Goal: Task Accomplishment & Management: Complete application form

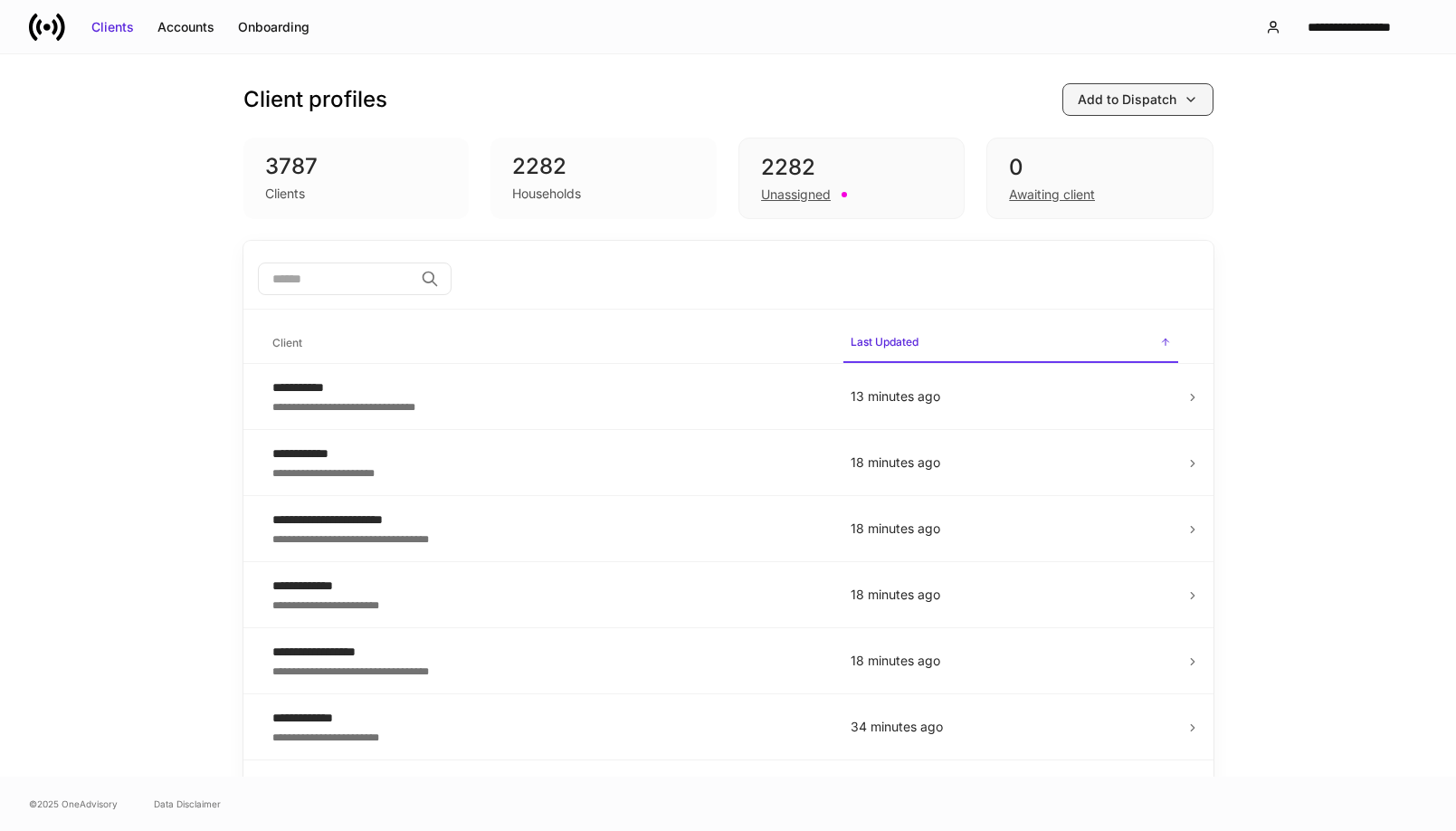
click at [1156, 96] on div "Add to Dispatch" at bounding box center [1127, 99] width 99 height 18
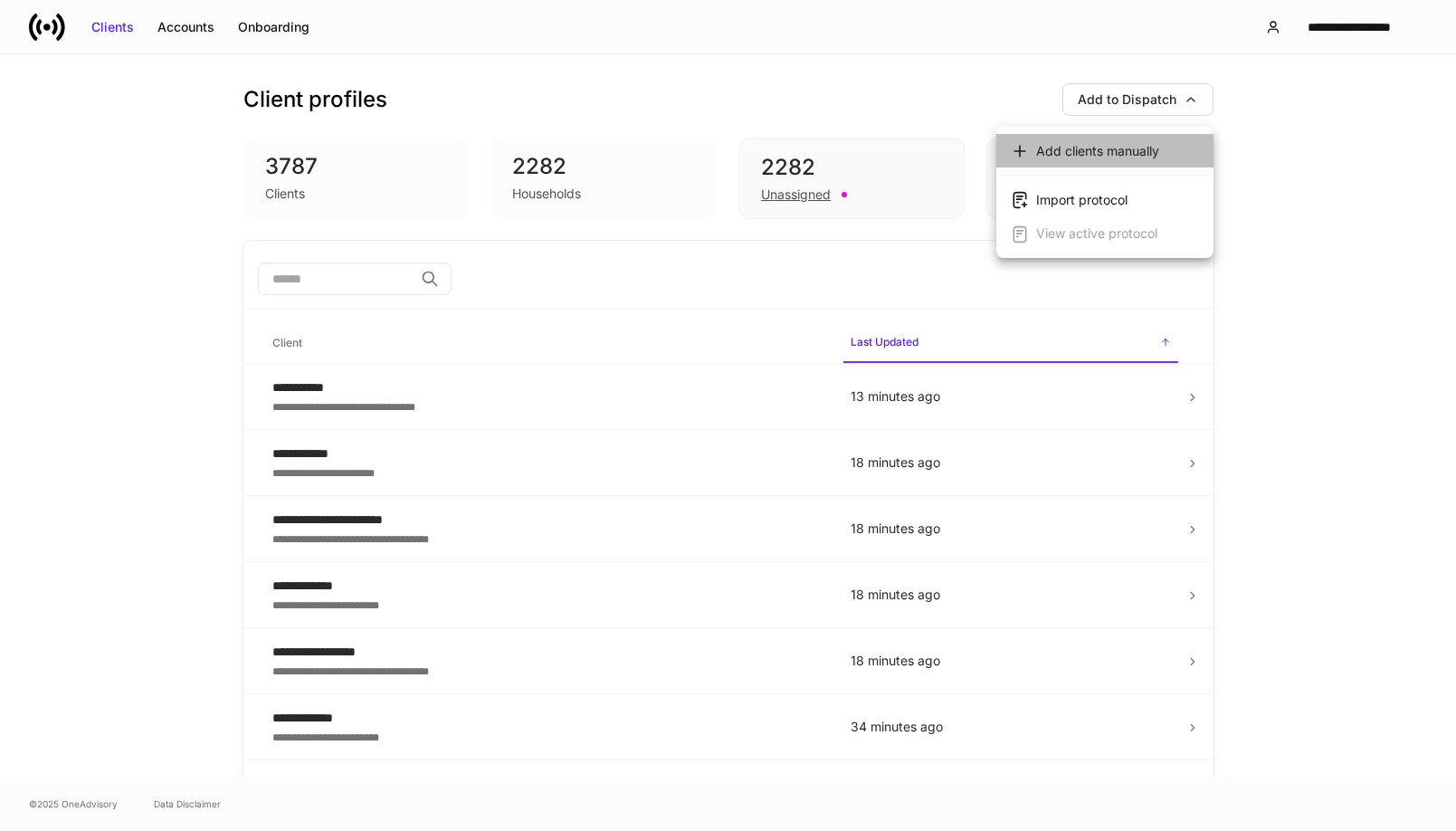
click at [1083, 152] on div "Add clients manually" at bounding box center [1097, 151] width 123 height 18
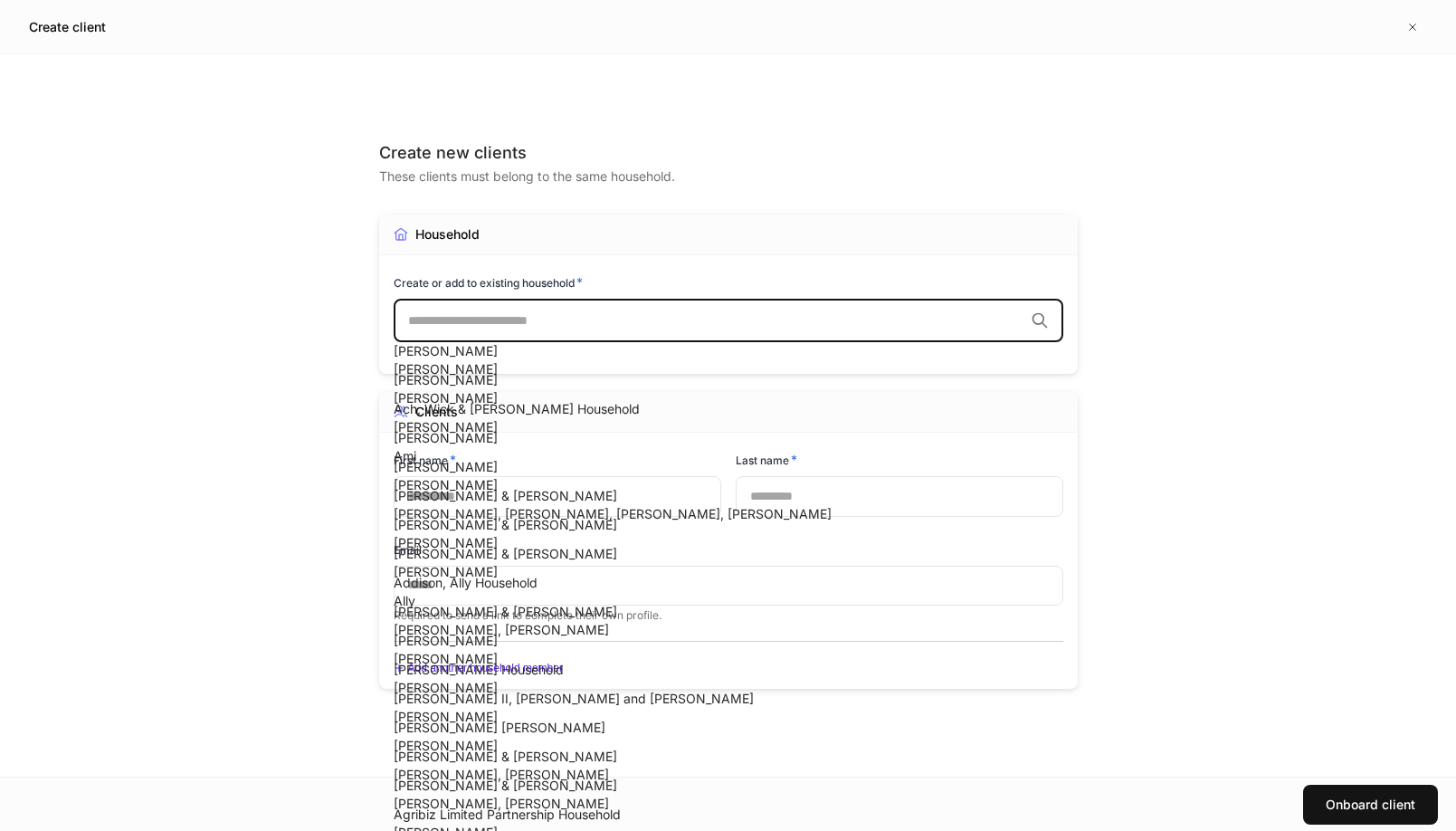
click at [506, 326] on input "text" at bounding box center [716, 320] width 615 height 18
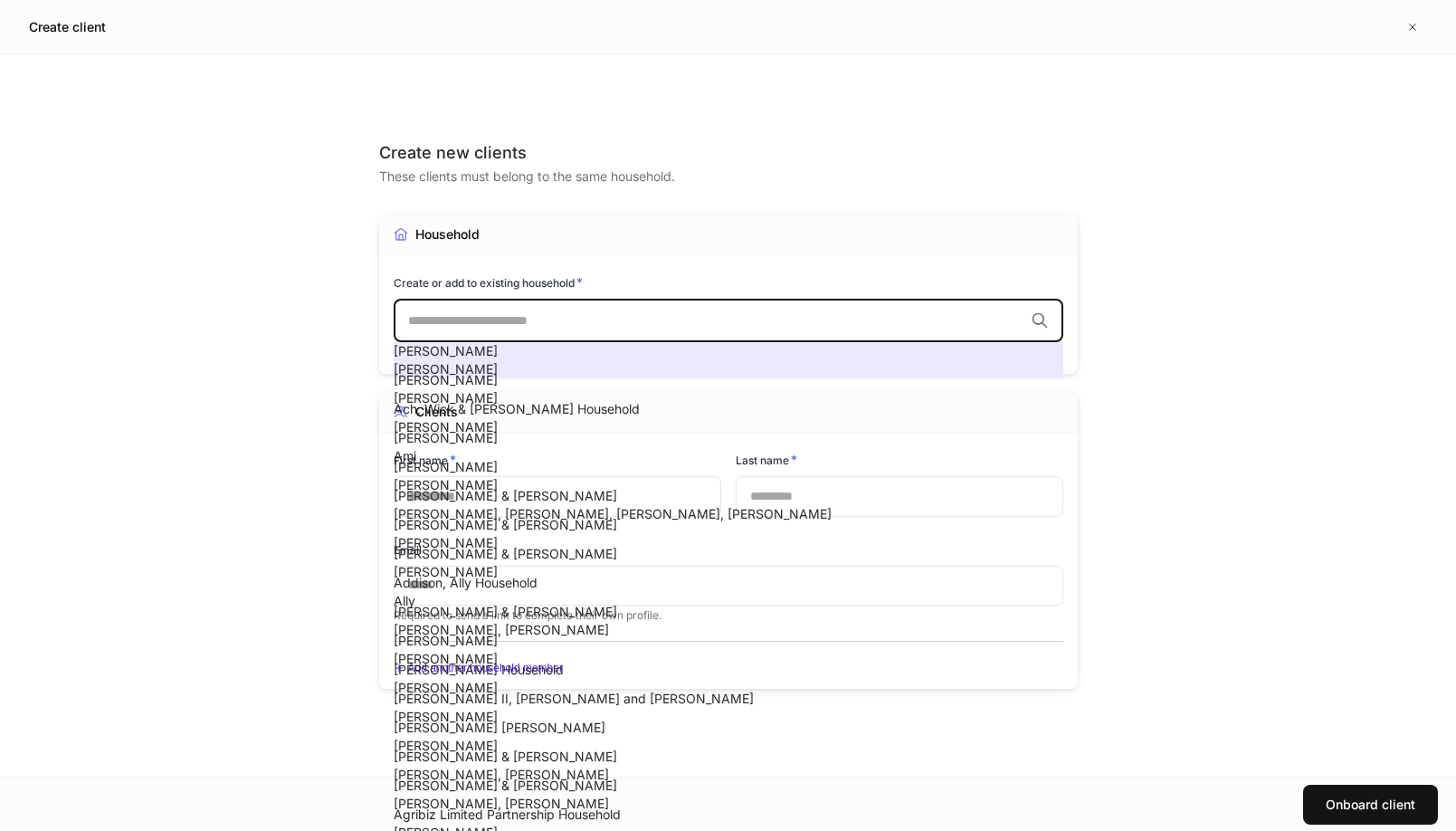
click at [497, 358] on span "[PERSON_NAME]" at bounding box center [446, 350] width 104 height 15
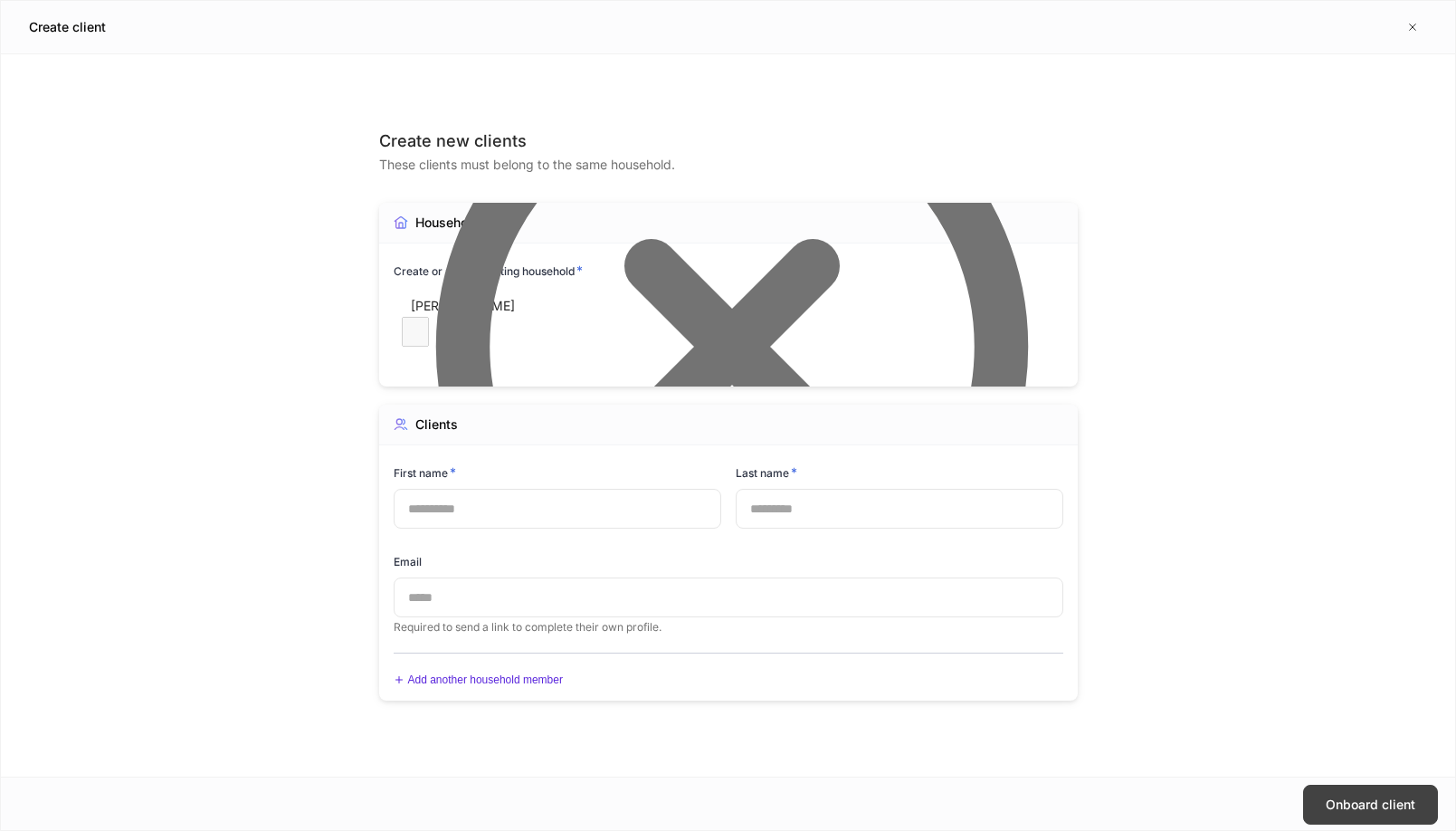
click at [1397, 815] on button "Onboard client" at bounding box center [1370, 804] width 135 height 40
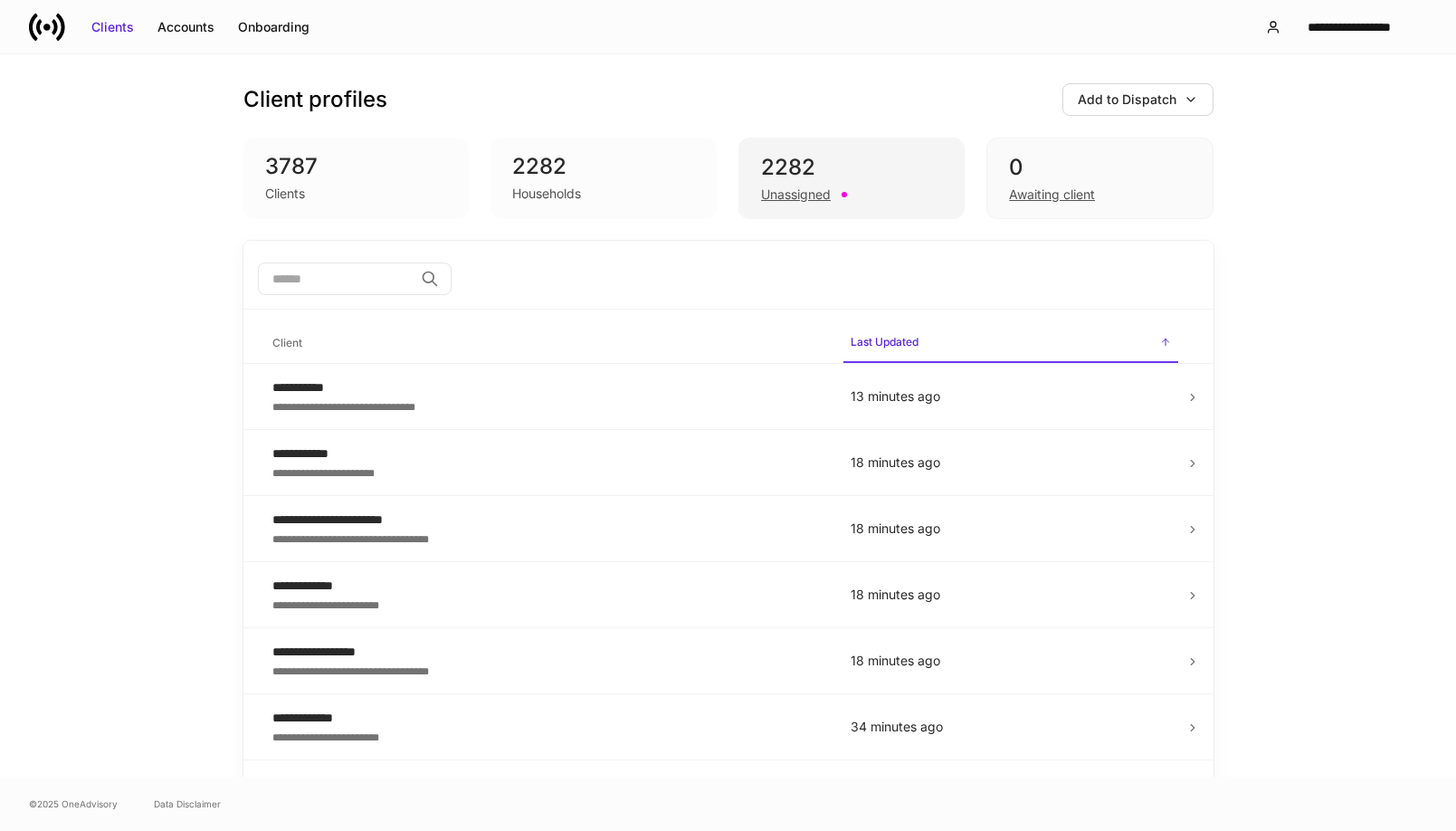
click at [815, 199] on div "Unassigned" at bounding box center [795, 194] width 69 height 18
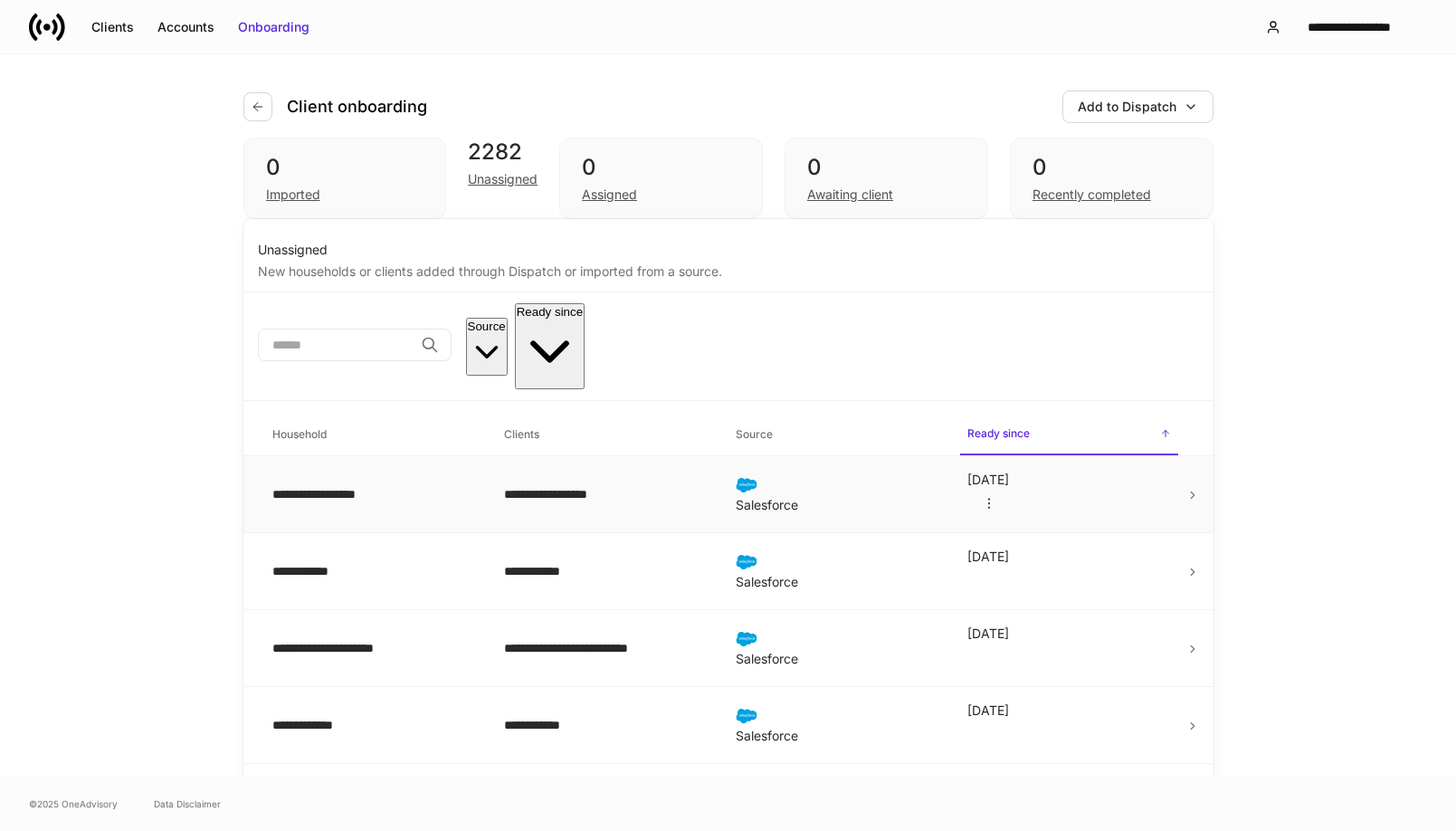
click at [417, 485] on div "**********" at bounding box center [373, 494] width 202 height 18
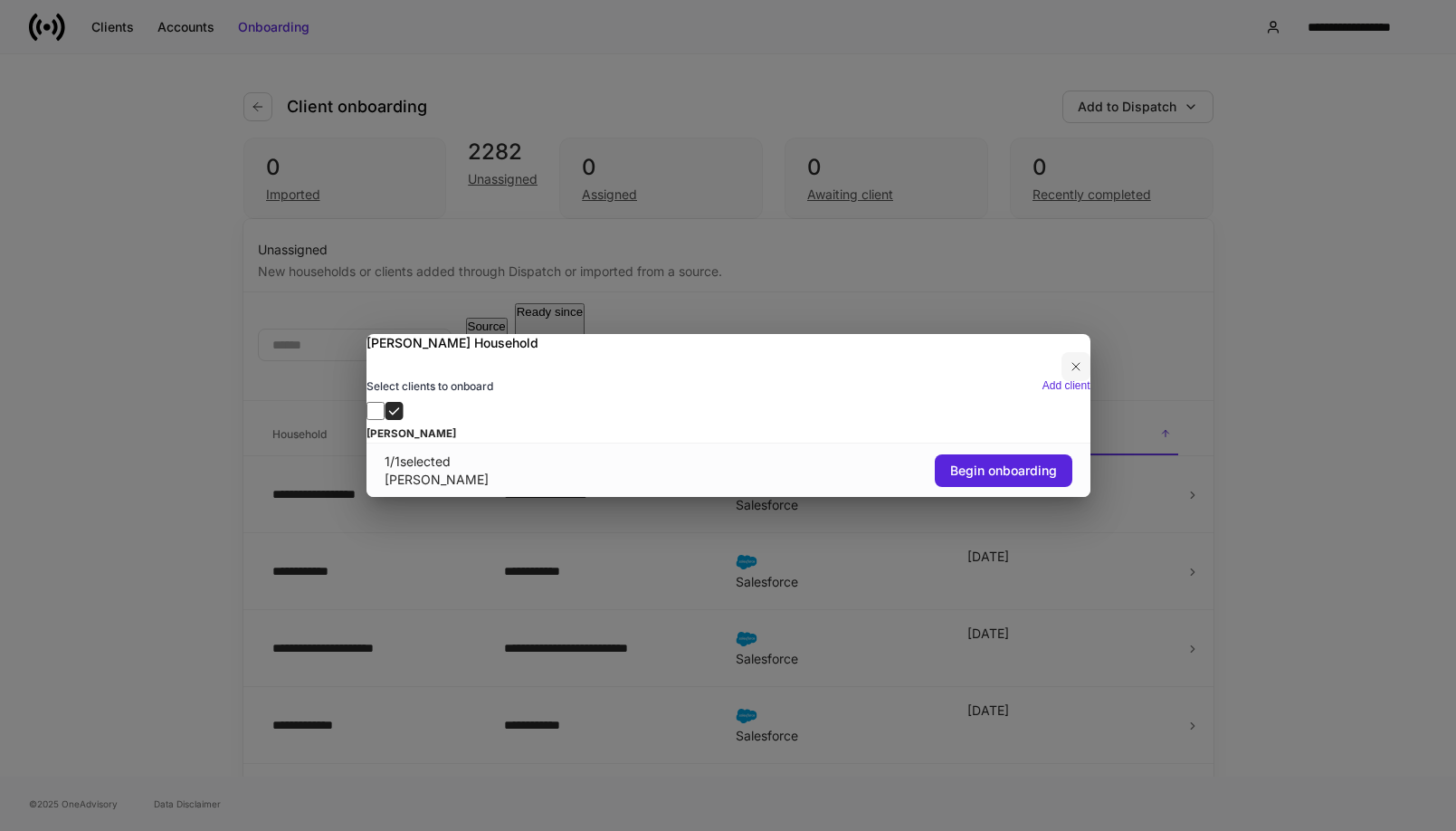
click at [1069, 359] on icon "button" at bounding box center [1075, 366] width 14 height 14
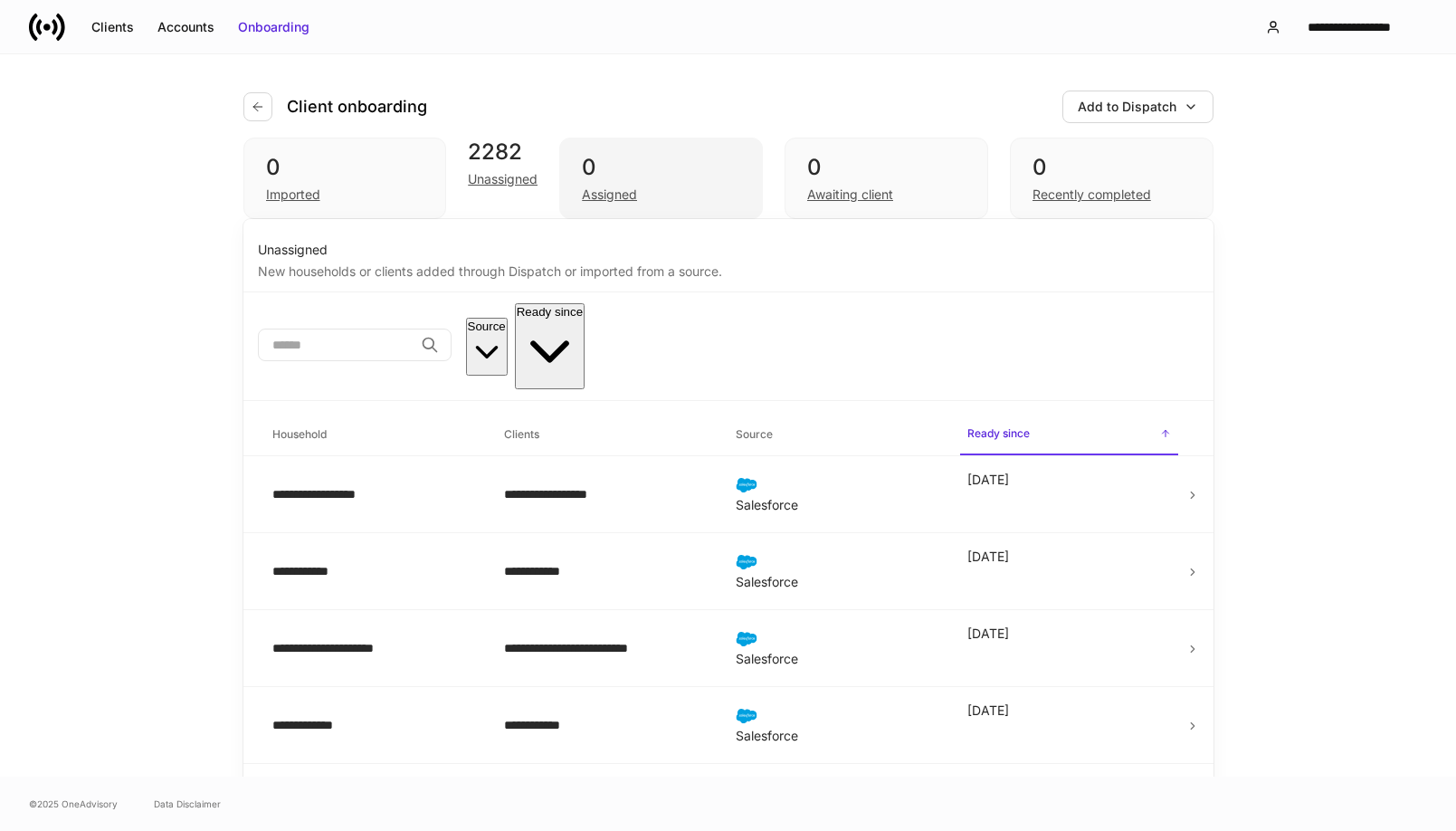
click at [637, 196] on div "Assigned" at bounding box center [609, 194] width 55 height 18
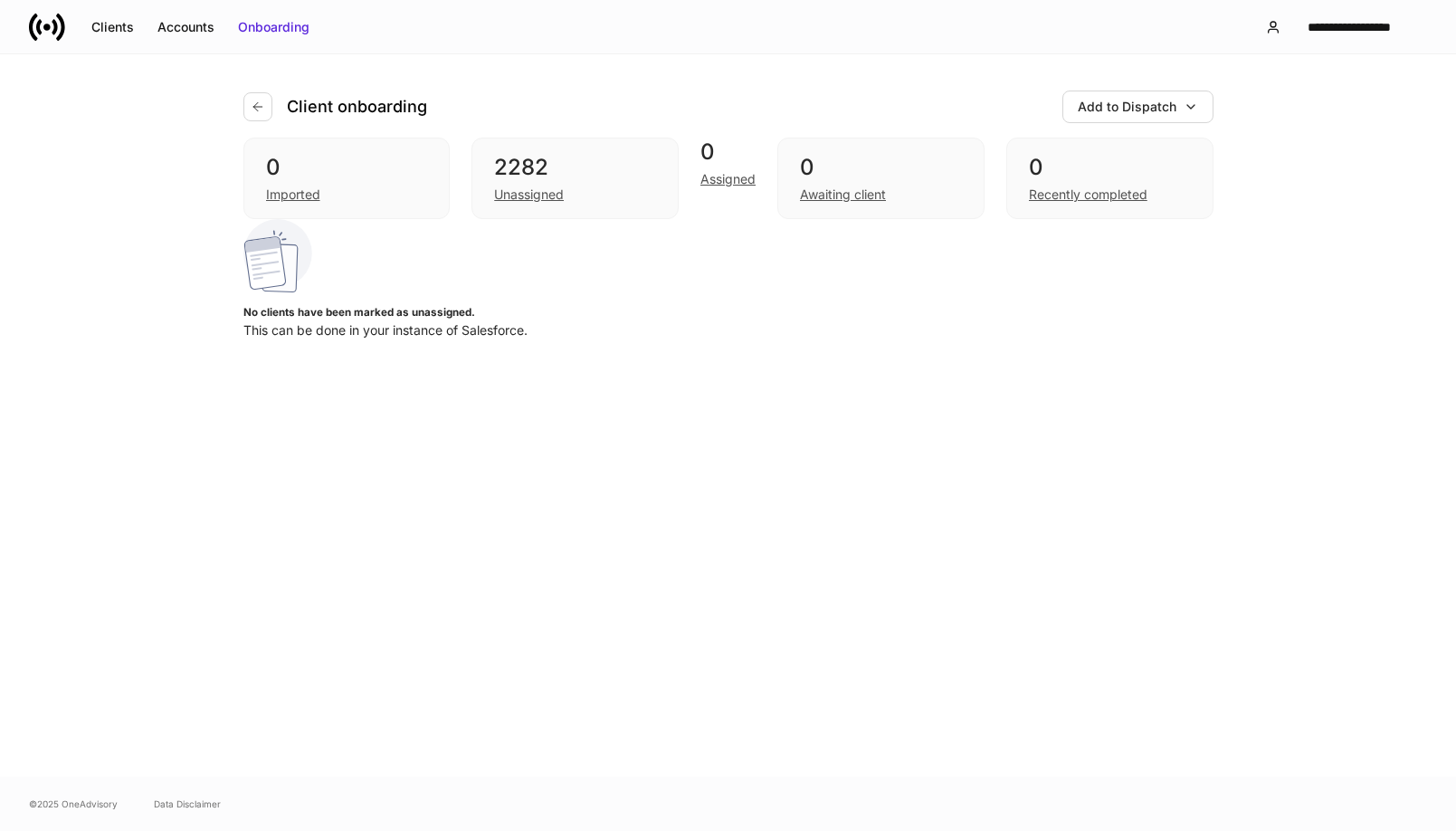
click at [196, 269] on div "Client onboarding Add to Dispatch 0 Imported 2282 Unassigned 0 Assigned 0 Await…" at bounding box center [728, 415] width 1086 height 723
